Goal: Find specific page/section: Find specific page/section

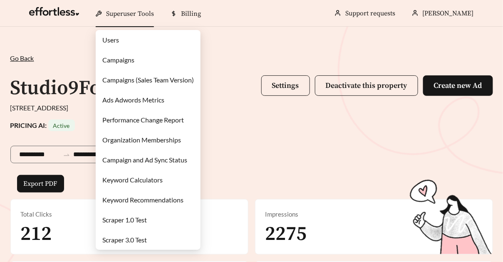
click at [129, 61] on link "Campaigns" at bounding box center [118, 60] width 32 height 8
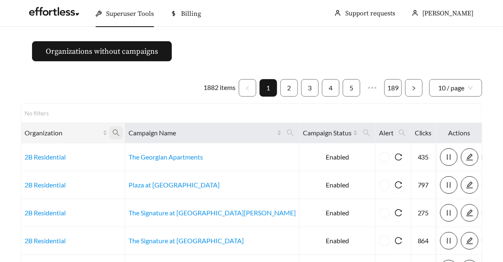
click at [120, 131] on icon "search" at bounding box center [115, 132] width 7 height 7
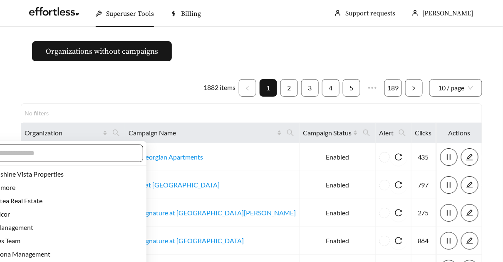
click at [87, 151] on input "text" at bounding box center [62, 153] width 143 height 10
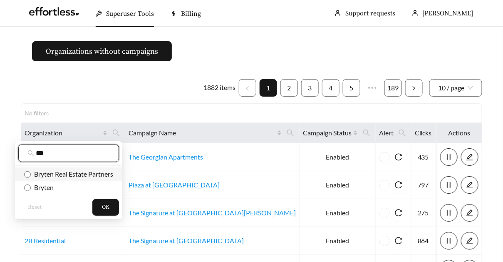
type input "***"
click at [96, 174] on span "Bryten Real Estate Partners" at bounding box center [72, 174] width 82 height 8
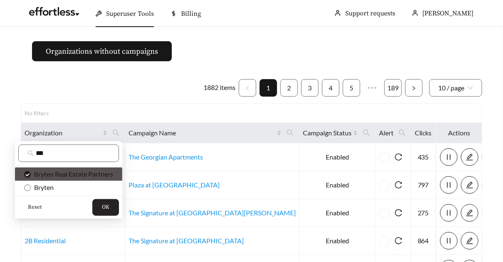
click at [109, 209] on span "OK" at bounding box center [105, 207] width 7 height 8
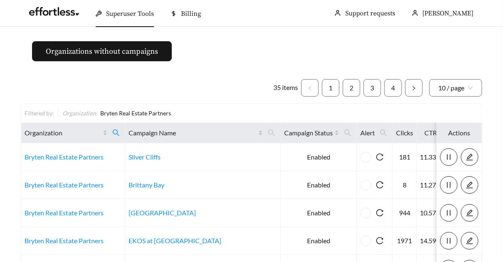
scroll to position [14, 0]
